Goal: Task Accomplishment & Management: Manage account settings

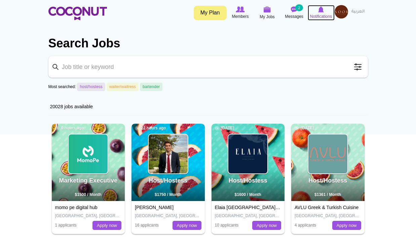
click at [316, 12] on icon at bounding box center [322, 9] width 26 height 7
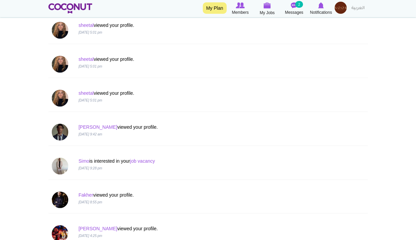
scroll to position [673, 0]
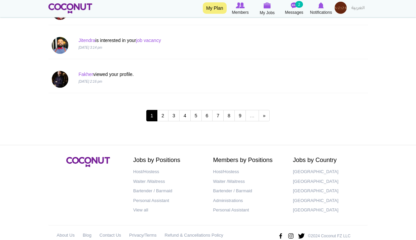
click at [339, 9] on img at bounding box center [341, 8] width 12 height 12
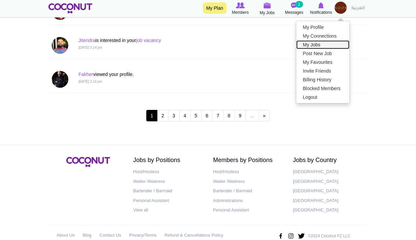
click at [319, 43] on link "My Jobs" at bounding box center [323, 44] width 53 height 9
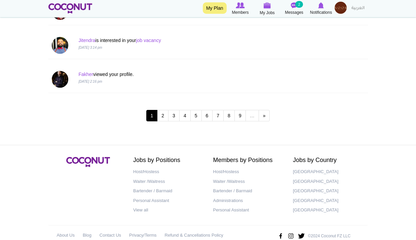
click at [342, 4] on img at bounding box center [341, 8] width 12 height 12
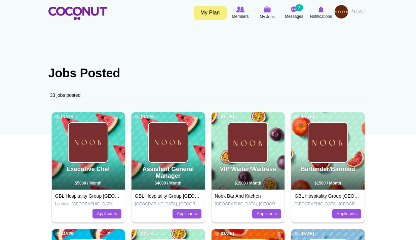
click at [343, 8] on img at bounding box center [341, 11] width 13 height 13
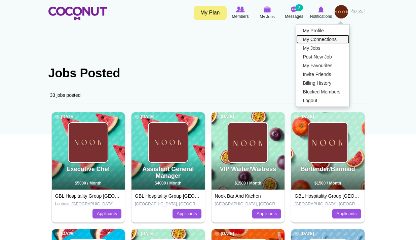
click at [327, 41] on link "My Connections" at bounding box center [323, 39] width 53 height 9
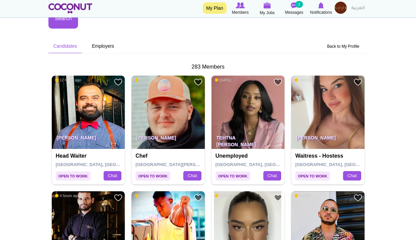
scroll to position [236, 0]
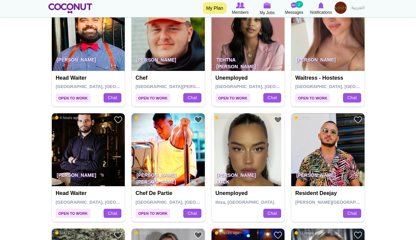
click at [329, 40] on img at bounding box center [328, 34] width 73 height 73
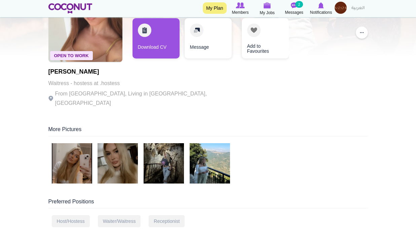
scroll to position [67, 0]
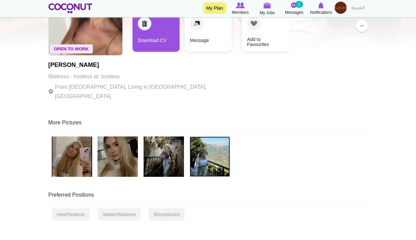
click at [203, 151] on img at bounding box center [210, 157] width 40 height 40
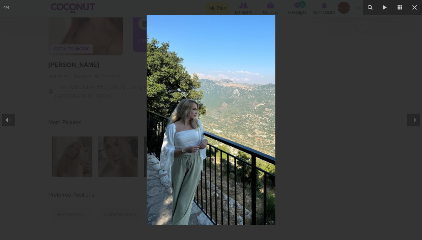
click at [9, 117] on icon at bounding box center [8, 120] width 8 height 8
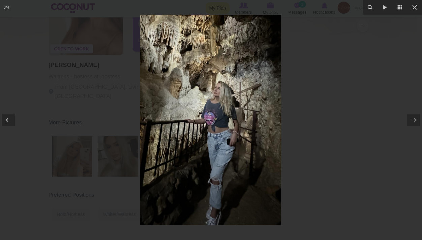
click at [9, 117] on icon at bounding box center [8, 120] width 8 height 8
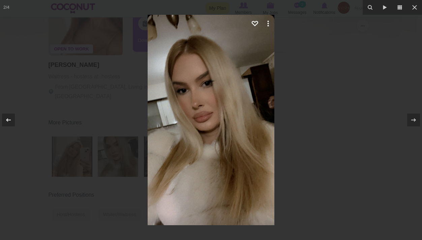
click at [9, 117] on icon at bounding box center [8, 120] width 8 height 8
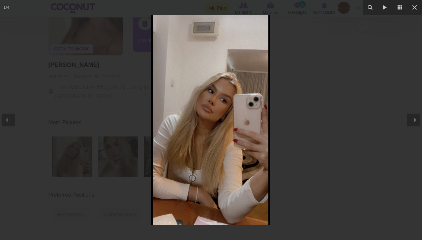
click at [375, 94] on div at bounding box center [211, 120] width 422 height 240
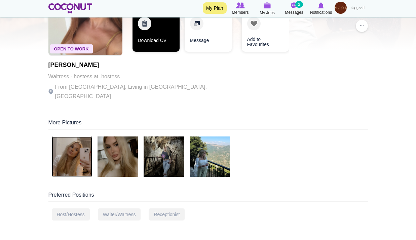
click at [147, 33] on link "Download CV" at bounding box center [156, 31] width 47 height 40
click at [148, 35] on link "Download CV" at bounding box center [156, 31] width 47 height 40
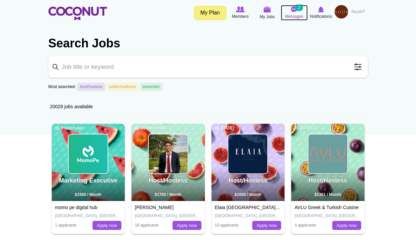
click at [300, 14] on span "Messages" at bounding box center [294, 16] width 19 height 7
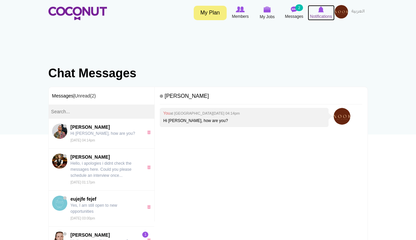
click at [321, 14] on span "Notifications" at bounding box center [321, 16] width 22 height 7
click at [346, 10] on img at bounding box center [341, 11] width 13 height 13
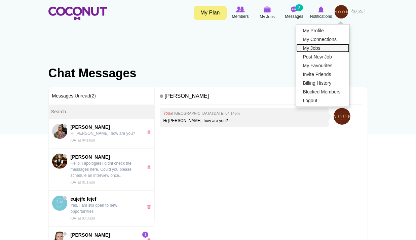
click at [326, 48] on link "My Jobs" at bounding box center [323, 48] width 53 height 9
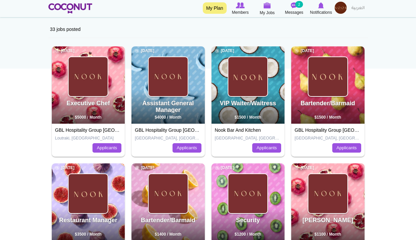
scroll to position [67, 0]
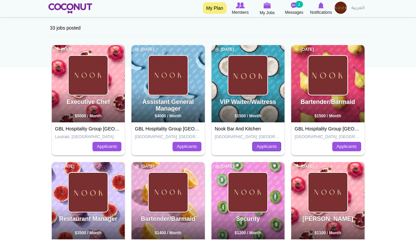
click at [263, 145] on link "Applicants" at bounding box center [267, 146] width 29 height 9
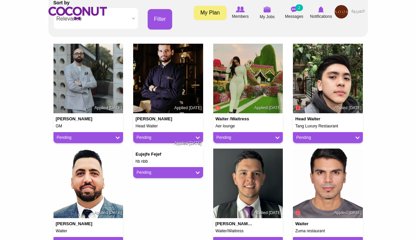
scroll to position [168, 0]
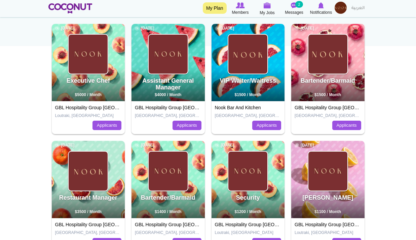
scroll to position [101, 0]
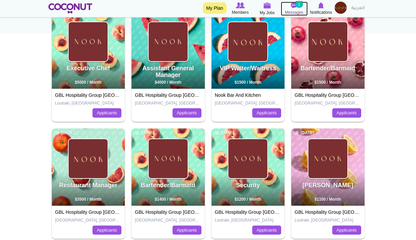
click at [294, 6] on img at bounding box center [294, 5] width 7 height 6
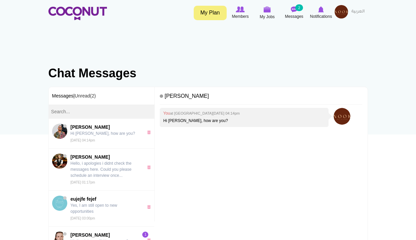
click at [336, 12] on img at bounding box center [341, 11] width 13 height 13
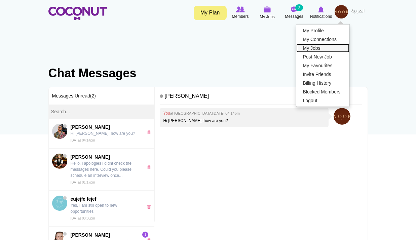
click at [318, 51] on link "My Jobs" at bounding box center [323, 48] width 53 height 9
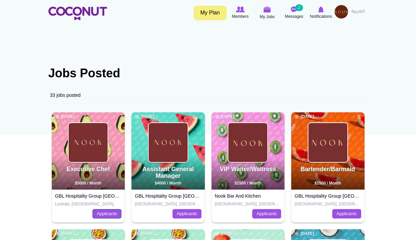
click at [110, 210] on link "Applicants" at bounding box center [107, 213] width 29 height 9
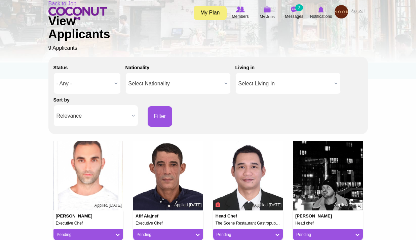
scroll to position [168, 0]
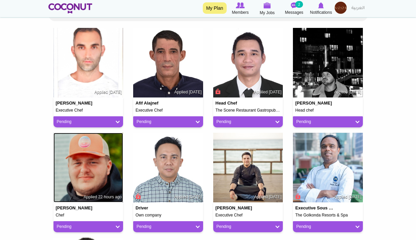
click at [98, 165] on img at bounding box center [89, 168] width 70 height 70
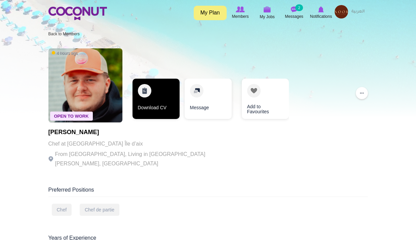
click at [159, 102] on link "Download CV" at bounding box center [156, 99] width 47 height 40
